Goal: Navigation & Orientation: Find specific page/section

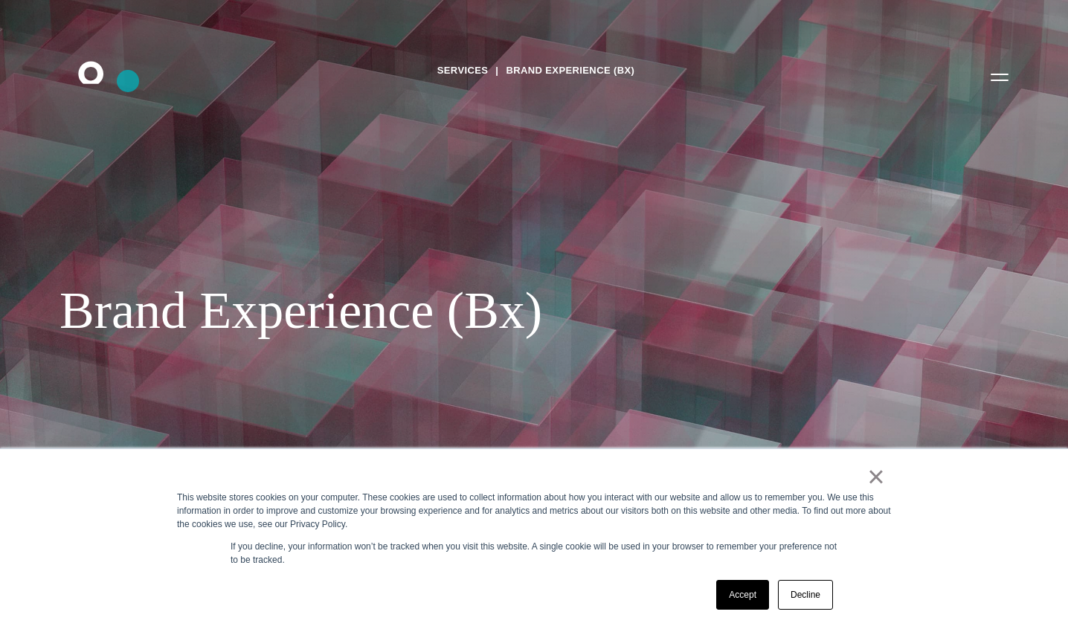
click at [127, 81] on icon ".st0{display:none;} .st1{display:inline;} .st2{font-family:'HelveticaNeue-Mediu…" at bounding box center [101, 76] width 95 height 39
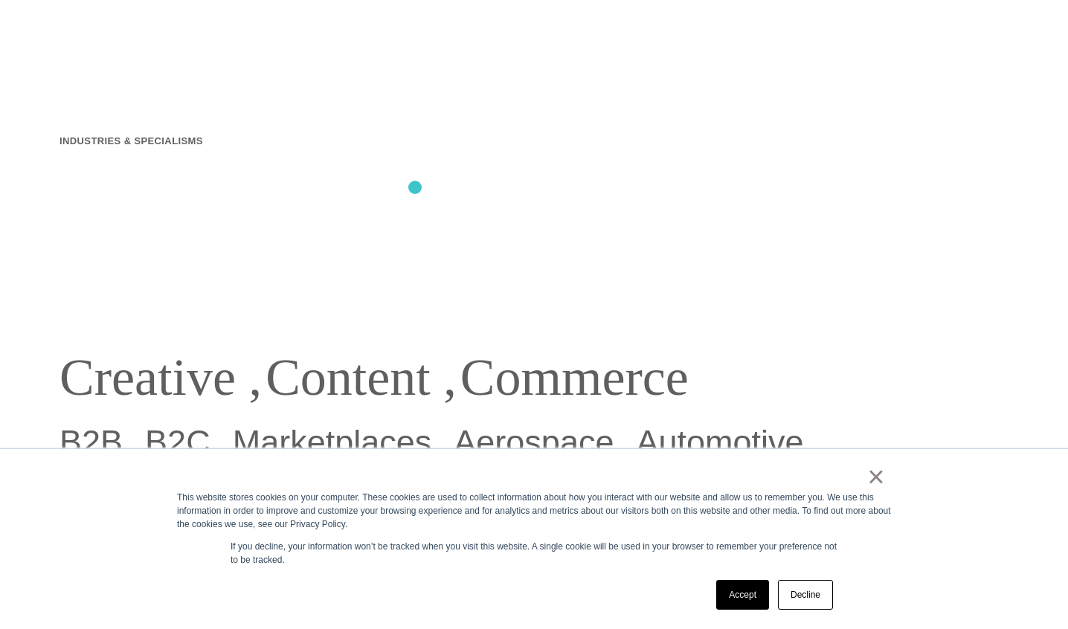
scroll to position [830, 0]
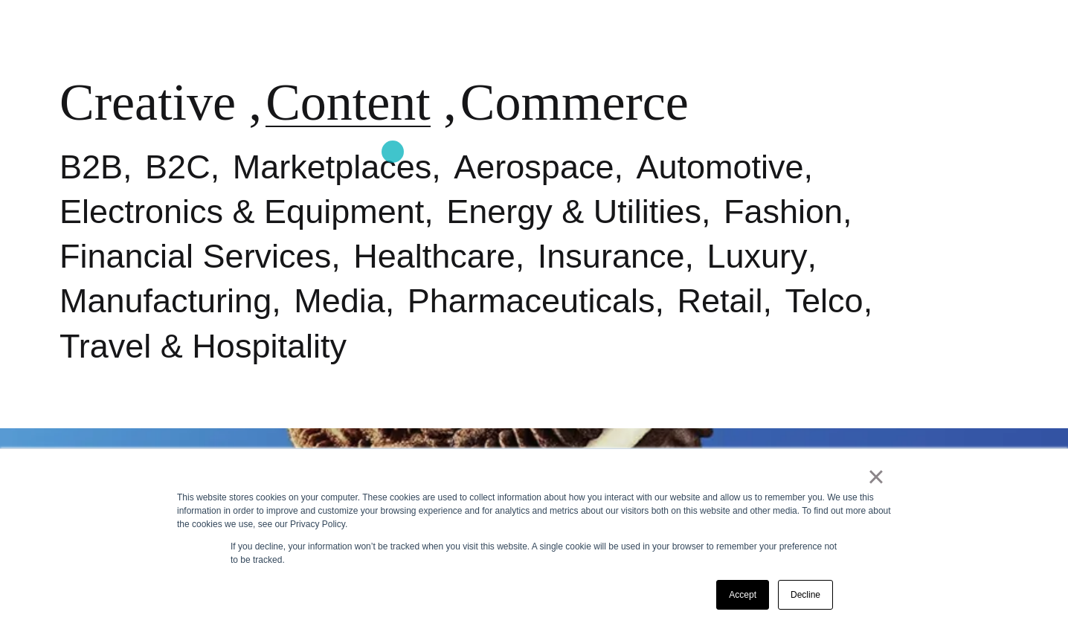
click at [393, 131] on link "Content" at bounding box center [347, 102] width 165 height 57
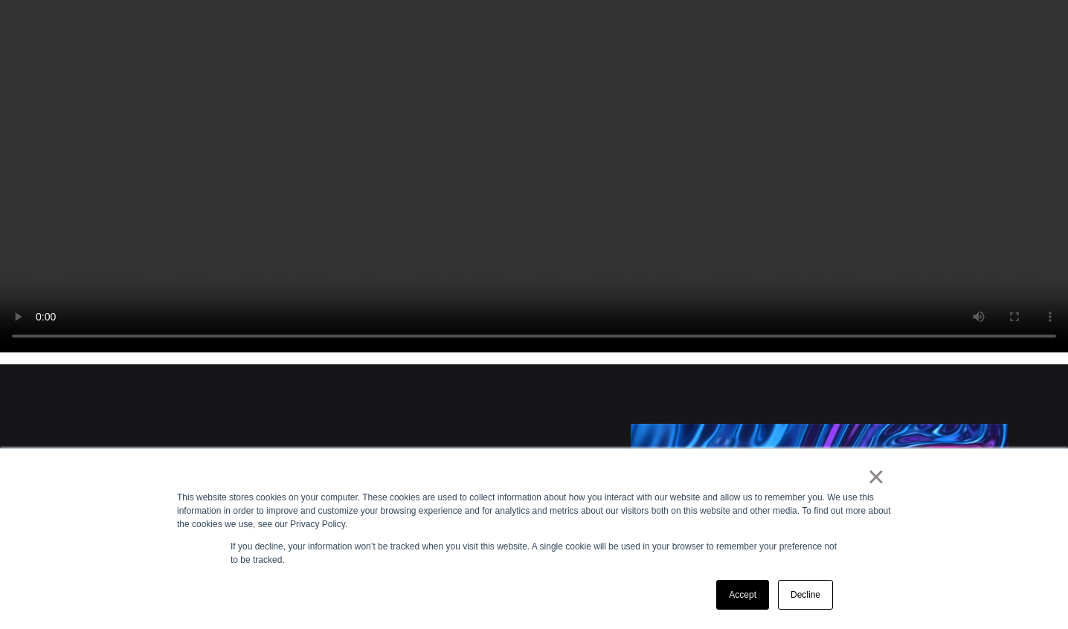
scroll to position [1993, 0]
